Goal: Find specific page/section

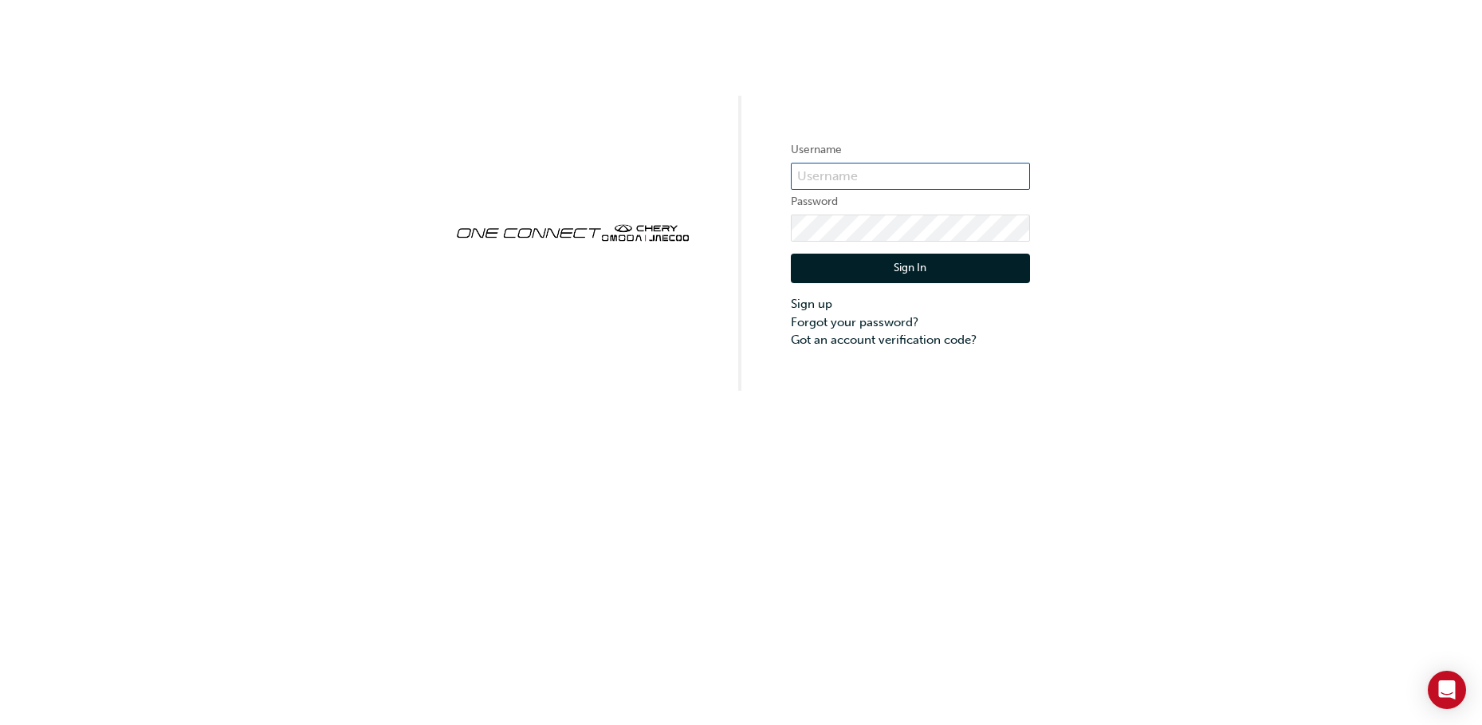
type input "CHAU0217"
click at [924, 262] on button "Sign In" at bounding box center [910, 269] width 239 height 30
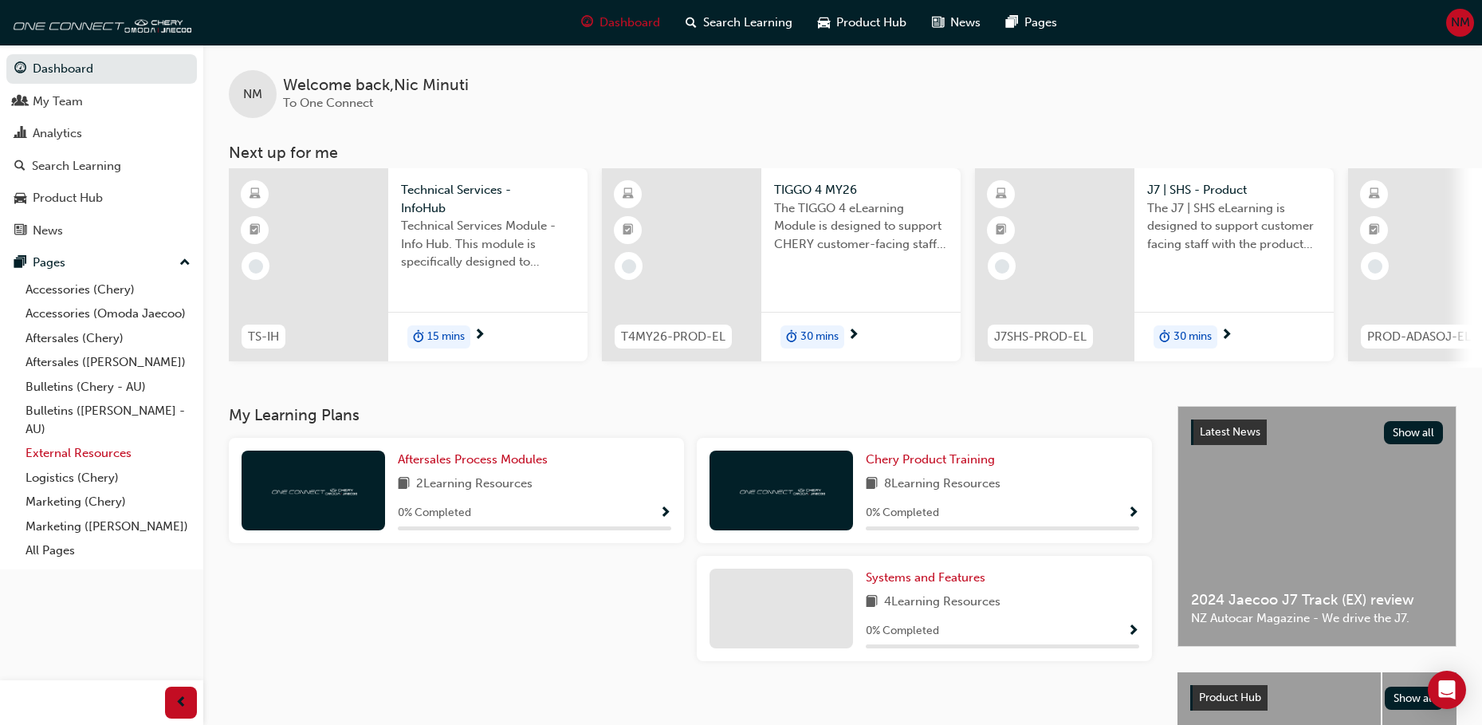
click at [67, 454] on link "External Resources" at bounding box center [108, 453] width 178 height 25
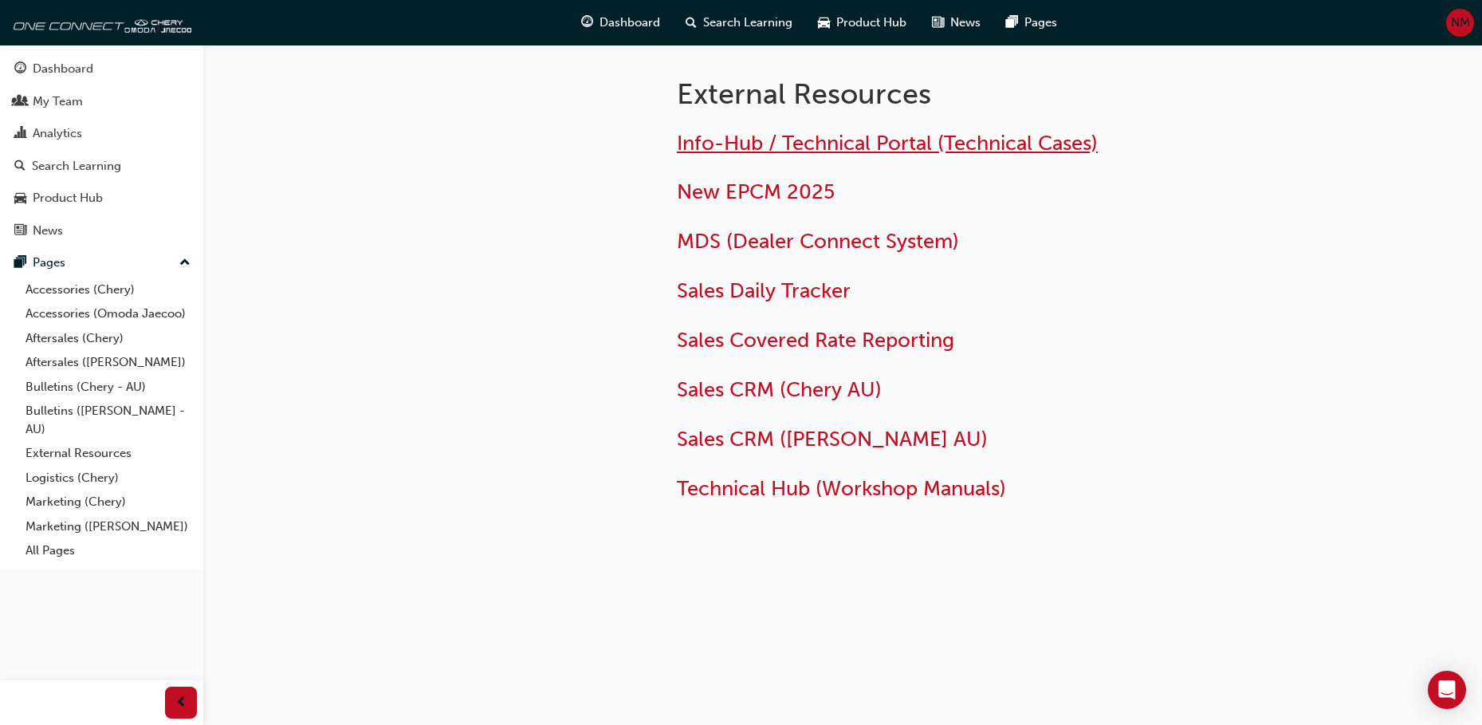
click at [868, 148] on span "Info-Hub / Technical Portal (Technical Cases)" at bounding box center [887, 143] width 421 height 25
click at [816, 144] on span "Info-Hub / Technical Portal (Technical Cases)" at bounding box center [887, 143] width 421 height 25
click at [901, 141] on span "Info-Hub / Technical Portal (Technical Cases)" at bounding box center [887, 143] width 421 height 25
click at [824, 140] on span "Info-Hub / Technical Portal (Technical Cases)" at bounding box center [887, 143] width 421 height 25
